Goal: Task Accomplishment & Management: Manage account settings

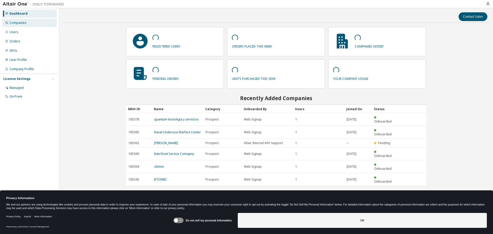
click at [31, 24] on div "Companies" at bounding box center [29, 23] width 55 height 8
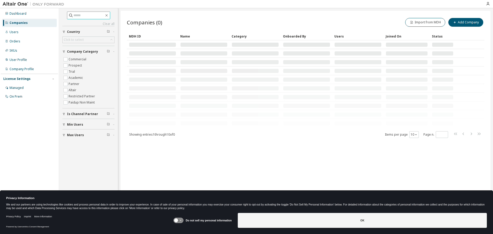
click at [83, 17] on input "text" at bounding box center [89, 15] width 31 height 5
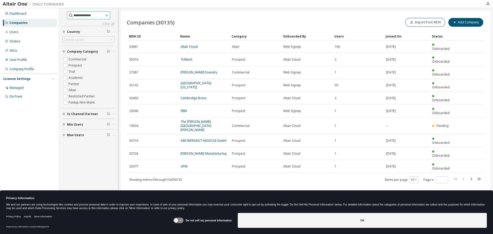
type input "**********"
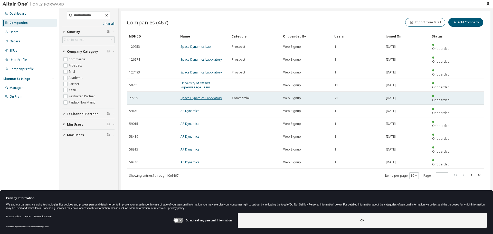
click at [200, 96] on link "Space Dynamics Laboratory" at bounding box center [201, 98] width 41 height 4
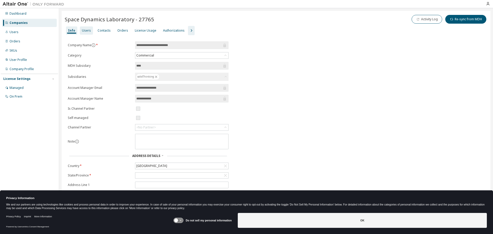
click at [86, 32] on div "Users" at bounding box center [86, 31] width 9 height 4
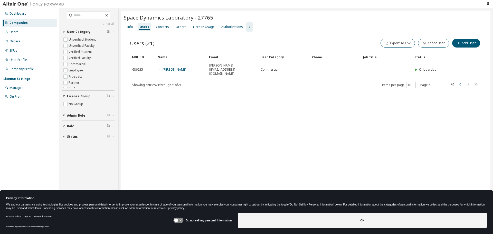
click at [460, 81] on icon "button" at bounding box center [461, 84] width 6 height 6
type input "*"
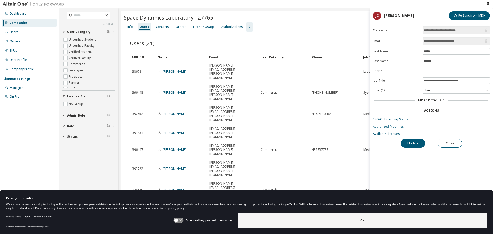
click at [398, 126] on link "Authorized Machines" at bounding box center [431, 127] width 117 height 4
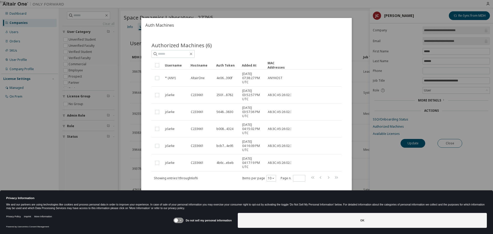
click at [383, 27] on div "true" at bounding box center [246, 117] width 493 height 234
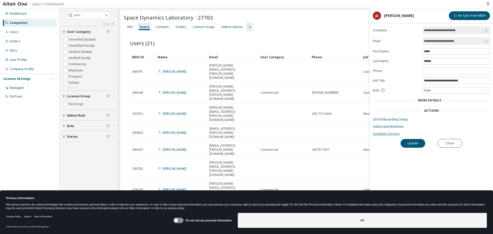
click at [389, 133] on link "Available Licenses" at bounding box center [431, 134] width 117 height 4
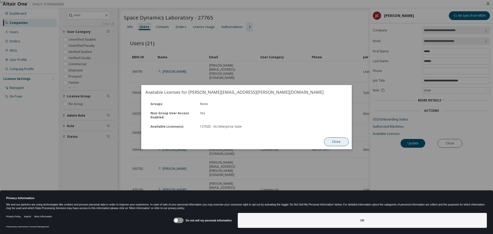
click at [337, 141] on button "Close" at bounding box center [336, 141] width 25 height 9
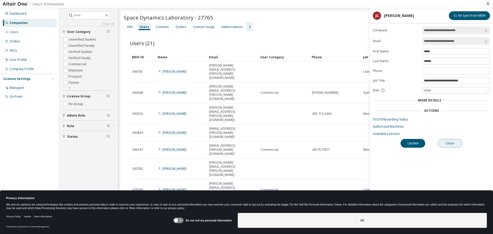
click at [452, 144] on button "Close" at bounding box center [450, 143] width 25 height 9
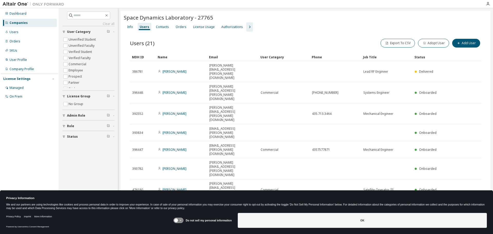
click at [243, 172] on div "Users (21) Export To CSV Adopt User Add User Clear Load Save Save As Field Oper…" at bounding box center [306, 160] width 364 height 256
click at [228, 28] on div "Authorizations" at bounding box center [233, 27] width 22 height 4
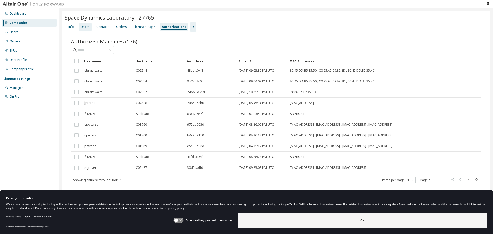
click at [85, 27] on div "Users" at bounding box center [85, 27] width 9 height 4
